Goal: Task Accomplishment & Management: Manage account settings

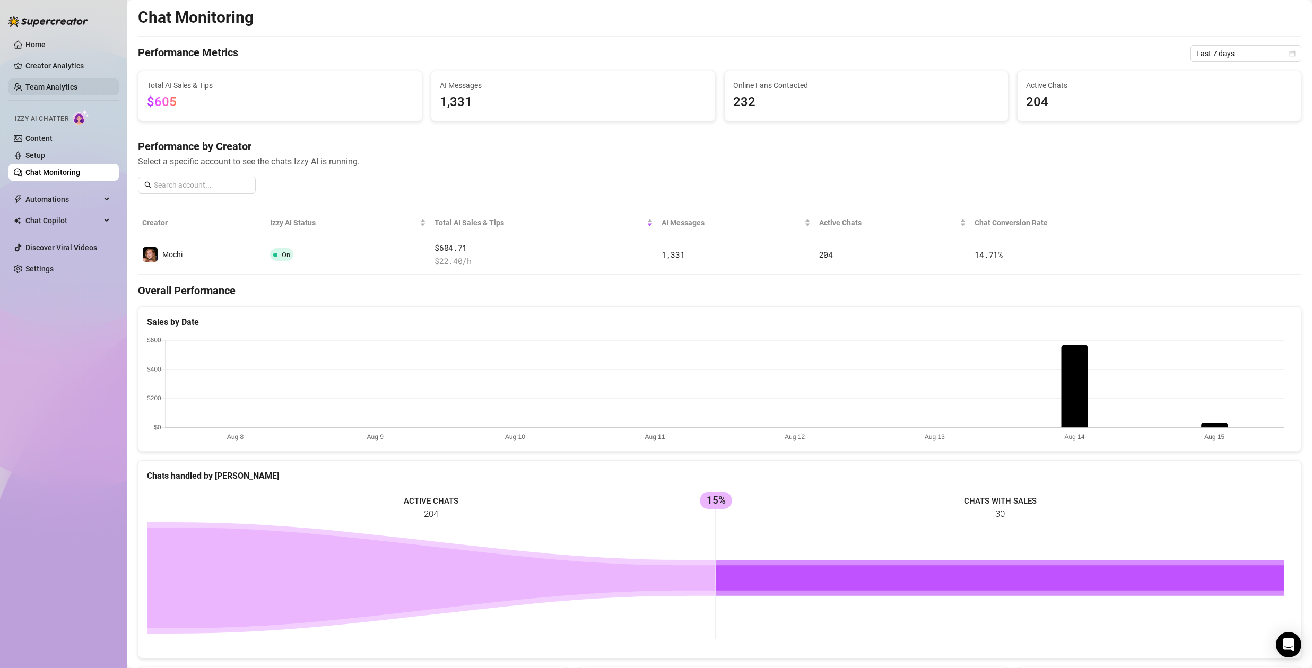
click at [50, 89] on link "Team Analytics" at bounding box center [51, 87] width 52 height 8
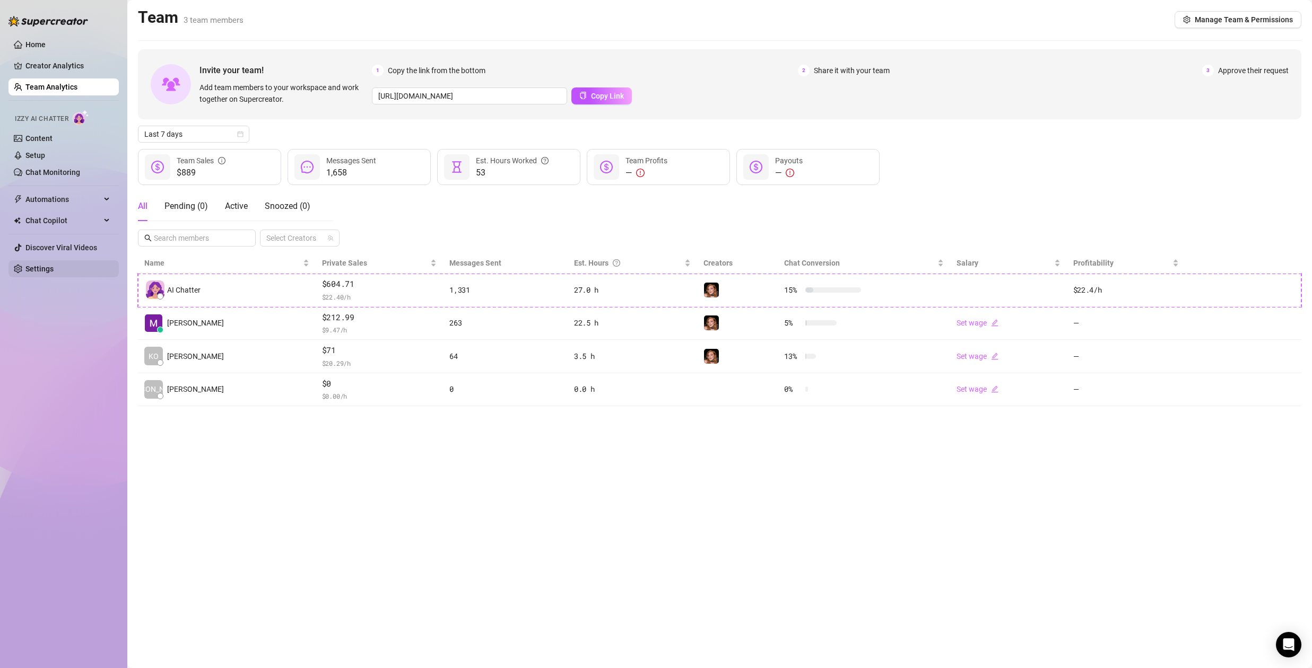
drag, startPoint x: 35, startPoint y: 272, endPoint x: 70, endPoint y: 270, distance: 35.1
click at [35, 272] on link "Settings" at bounding box center [39, 269] width 28 height 8
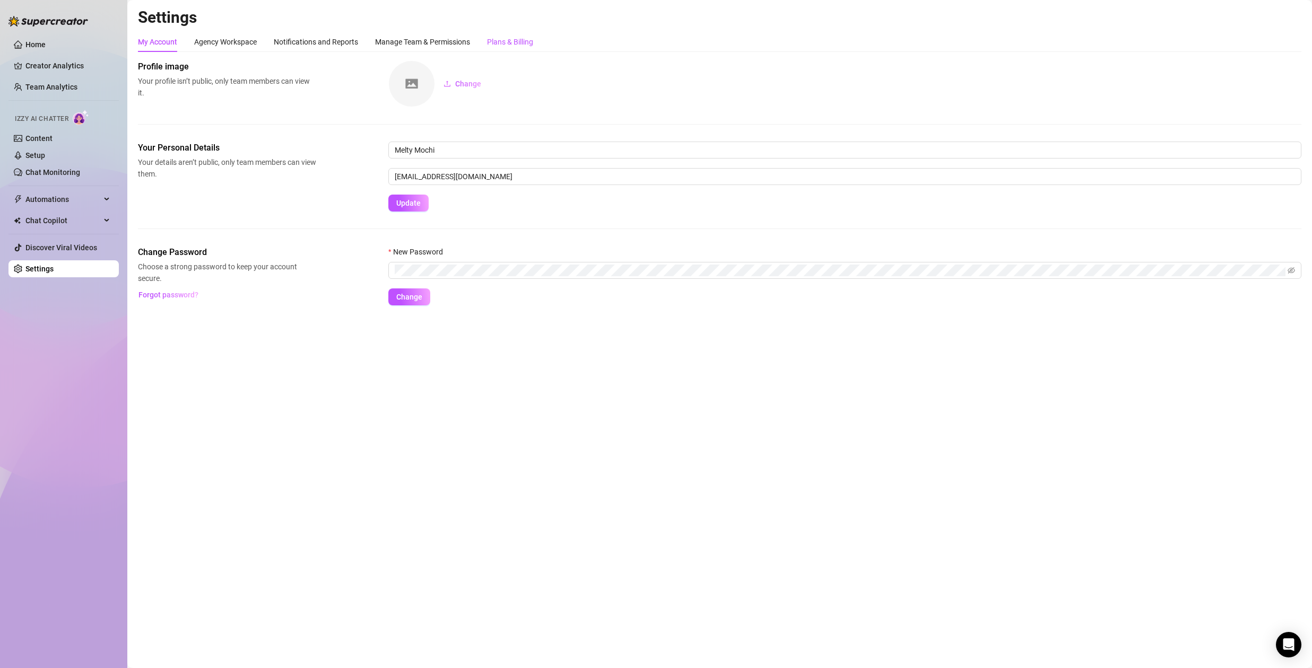
click at [514, 45] on div "Plans & Billing" at bounding box center [510, 42] width 46 height 12
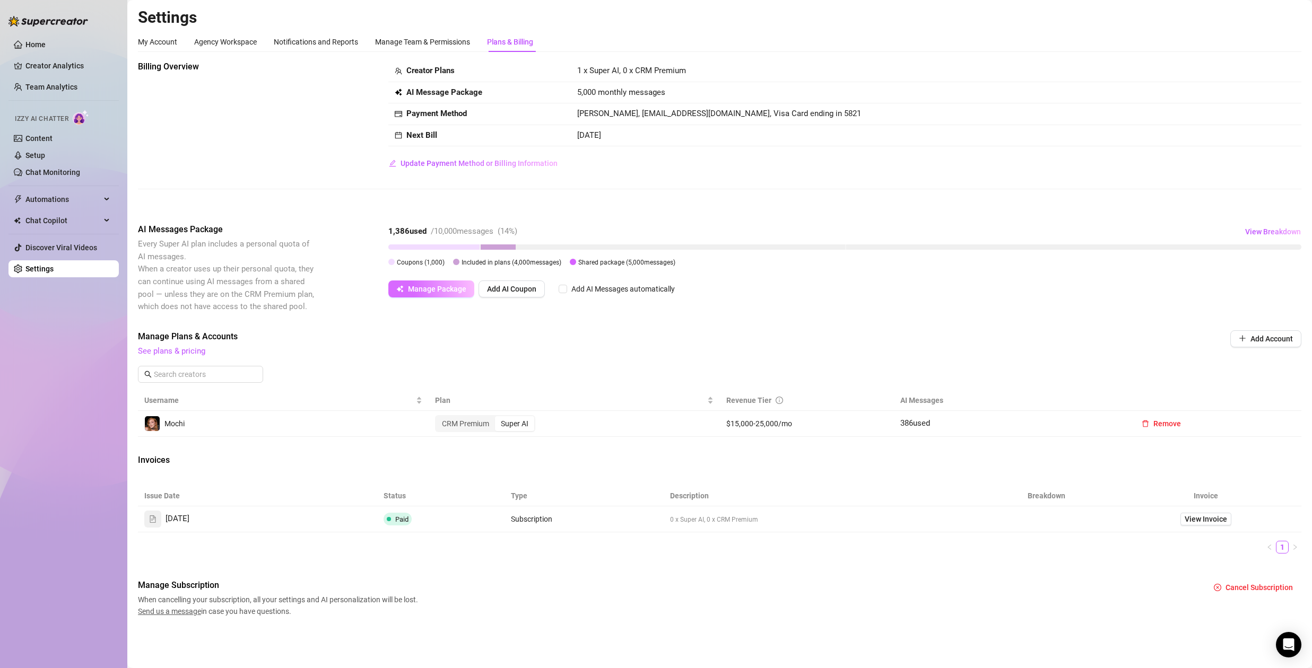
click at [422, 289] on span "Manage Package" at bounding box center [437, 289] width 58 height 8
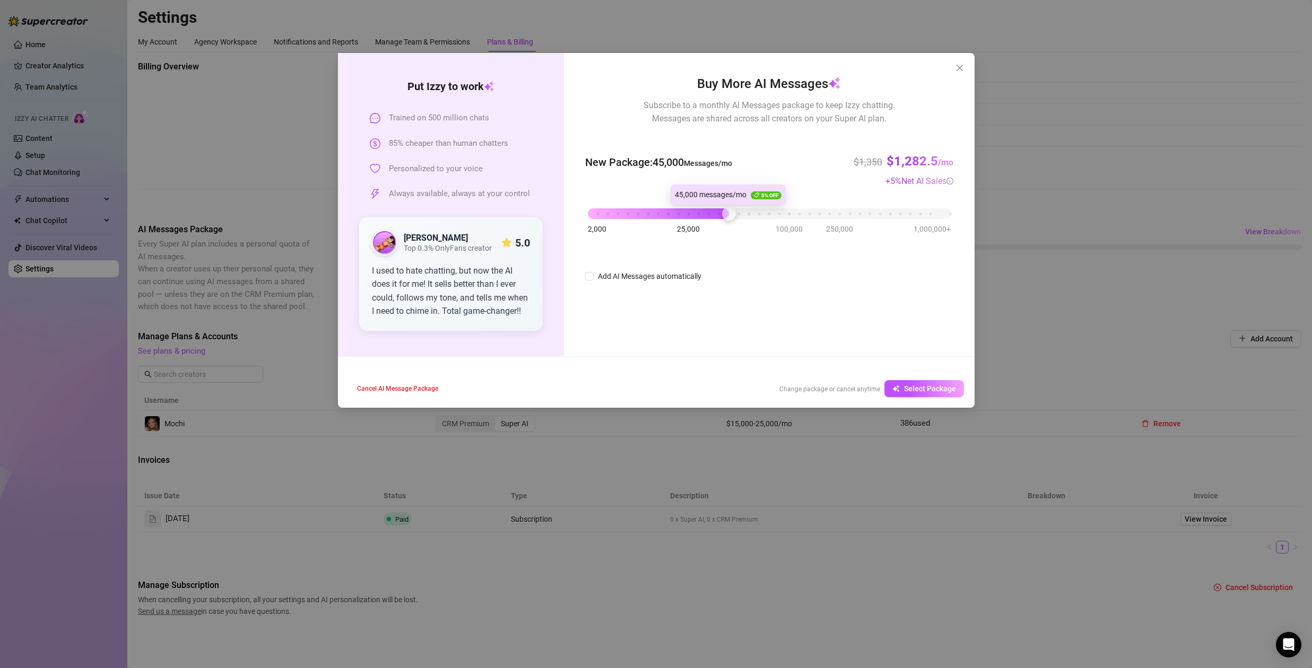
click at [725, 213] on div "2,000 25,000 100,000 250,000 1,000,000+" at bounding box center [769, 209] width 362 height 6
click at [720, 213] on div at bounding box center [719, 214] width 14 height 14
